Goal: Task Accomplishment & Management: Manage account settings

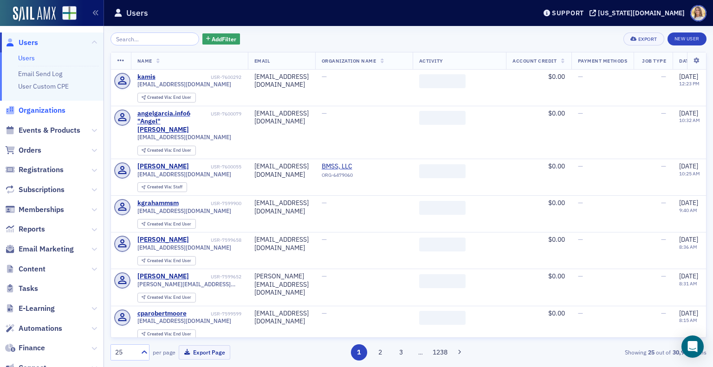
click at [46, 107] on span "Organizations" at bounding box center [42, 110] width 47 height 10
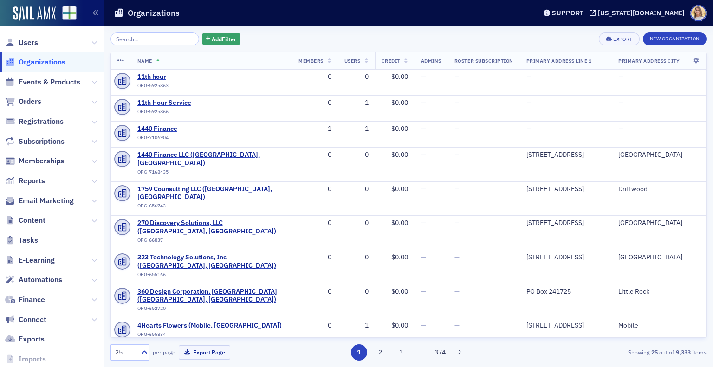
click at [162, 39] on input "search" at bounding box center [154, 38] width 89 height 13
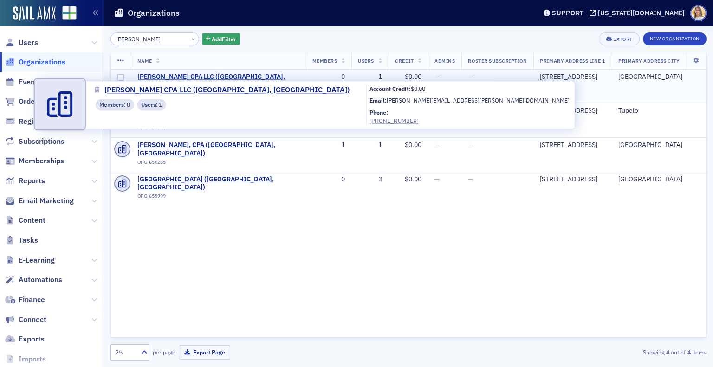
type input "[PERSON_NAME]"
click at [204, 75] on span "[PERSON_NAME] CPA LLC ([GEOGRAPHIC_DATA], [GEOGRAPHIC_DATA])" at bounding box center [218, 81] width 162 height 16
select select "US"
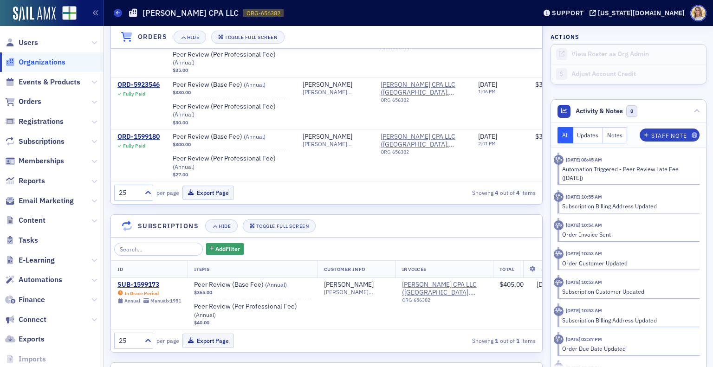
scroll to position [792, 0]
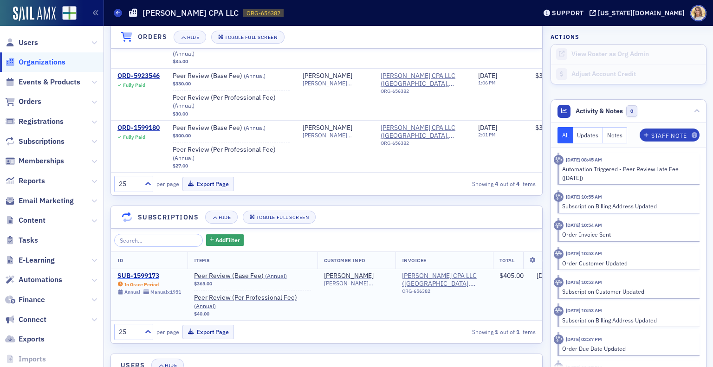
click at [153, 280] on div "SUB-1599173" at bounding box center [149, 276] width 64 height 8
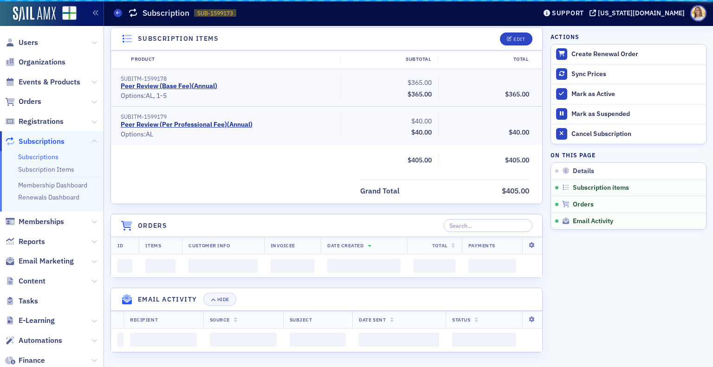
scroll to position [718, 0]
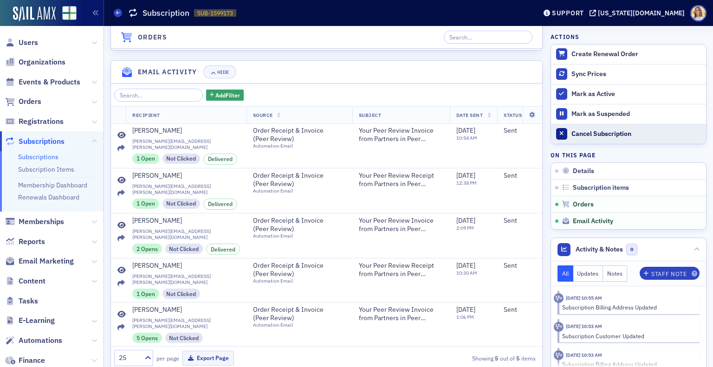
click at [616, 133] on div "Cancel Subscription" at bounding box center [636, 134] width 130 height 8
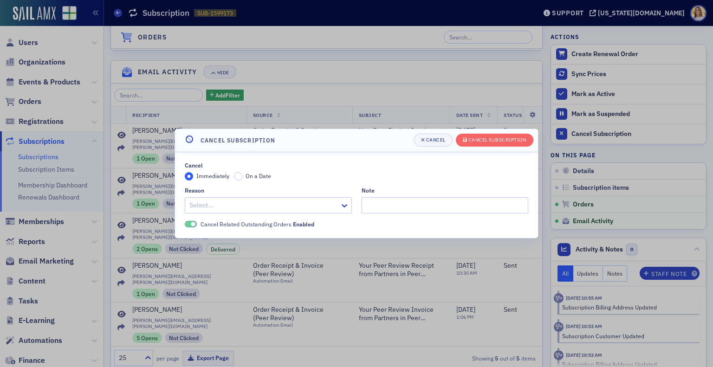
click at [275, 206] on div at bounding box center [263, 206] width 150 height 12
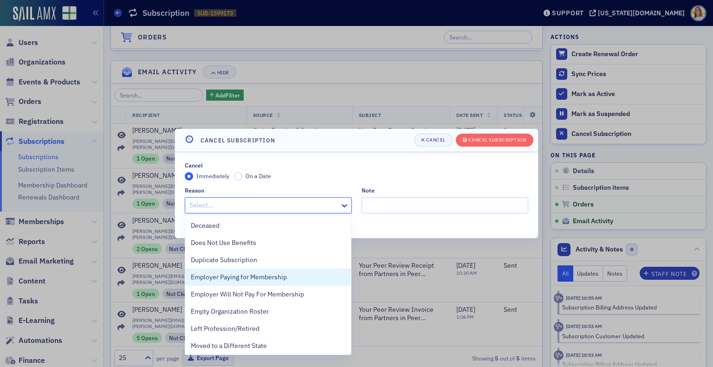
scroll to position [139, 0]
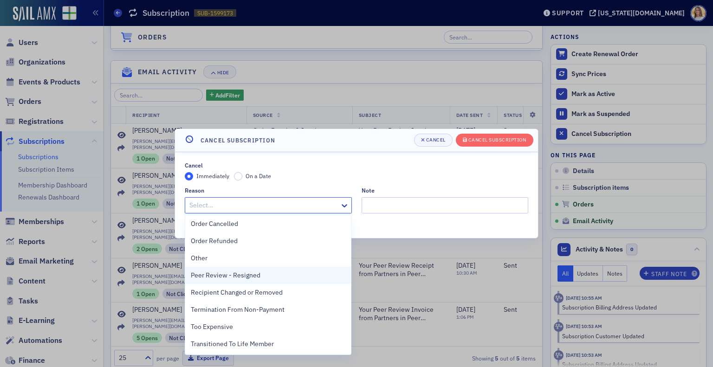
click at [284, 274] on div "Peer Review - Resigned" at bounding box center [268, 276] width 155 height 10
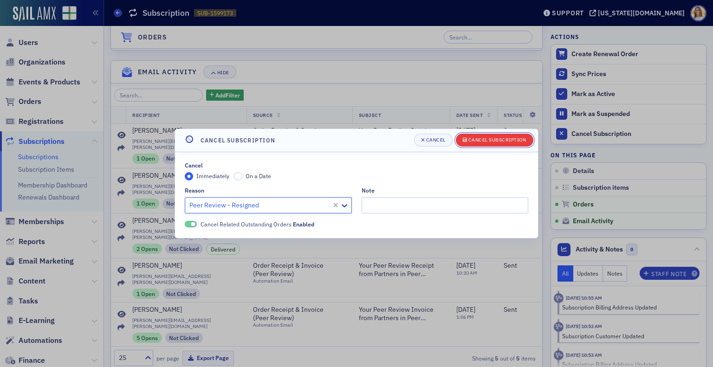
click at [522, 145] on button "Cancel Subscription" at bounding box center [495, 140] width 78 height 13
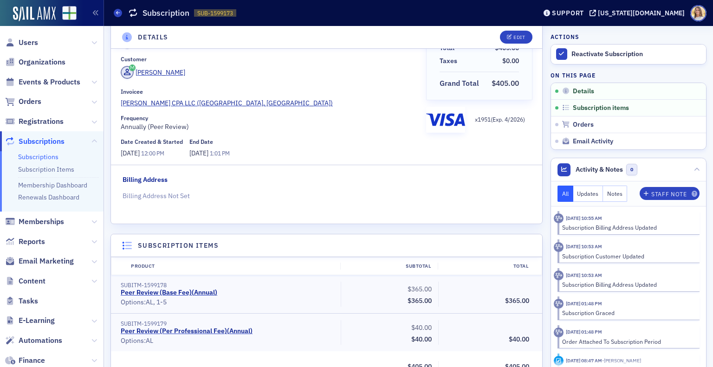
scroll to position [6, 0]
